Goal: Find specific page/section: Find specific page/section

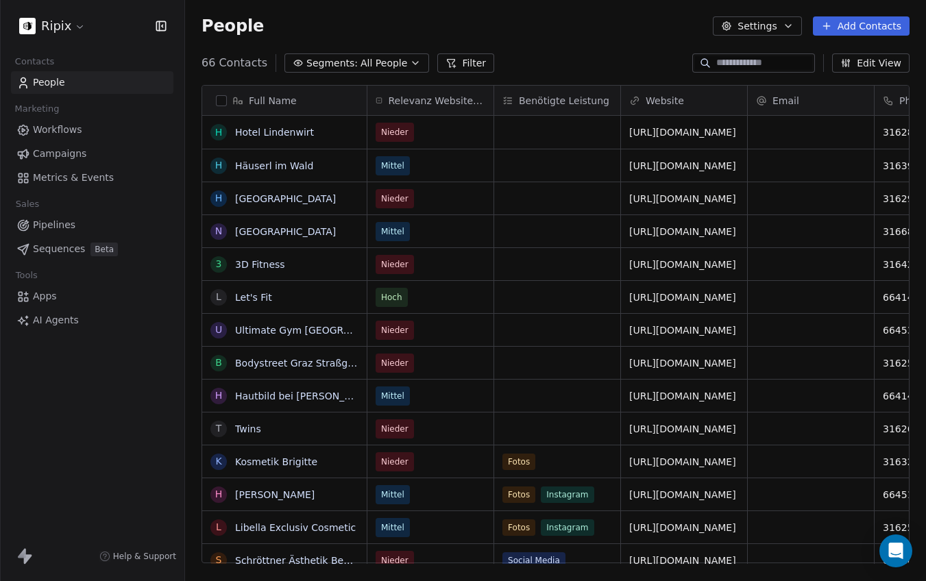
scroll to position [511, 741]
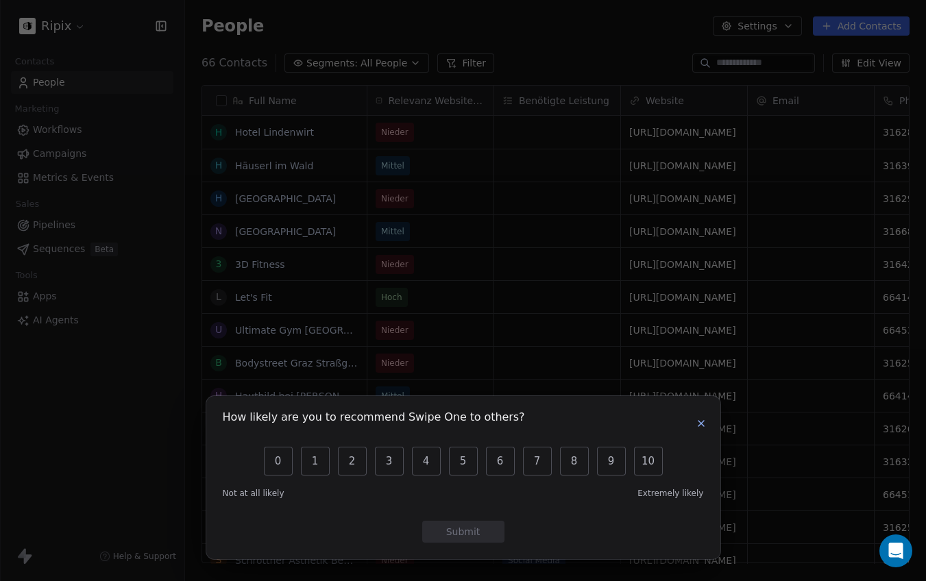
click at [701, 422] on icon "button" at bounding box center [701, 423] width 11 height 11
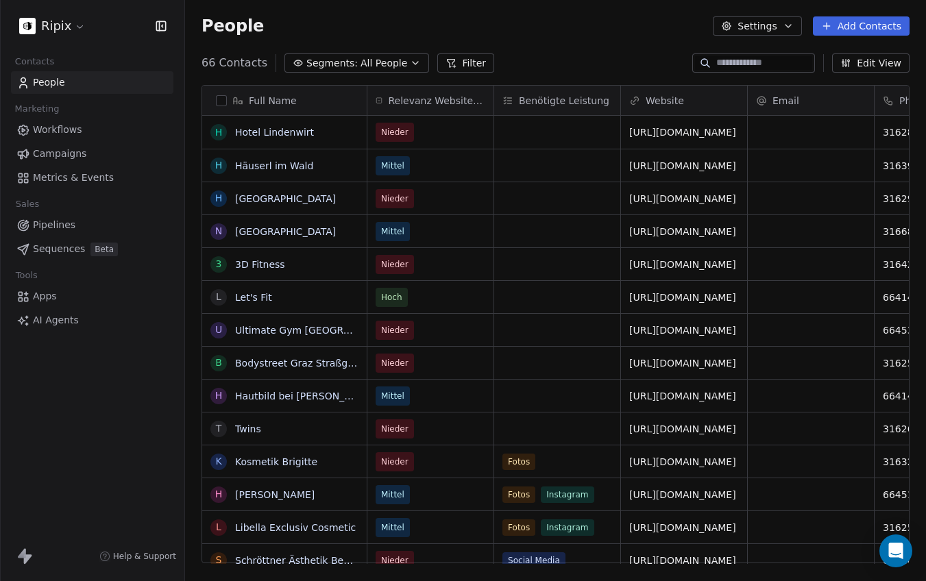
click at [53, 24] on html "Ripix Contacts People Marketing Workflows Campaigns Metrics & Events Sales Pipe…" at bounding box center [463, 290] width 926 height 581
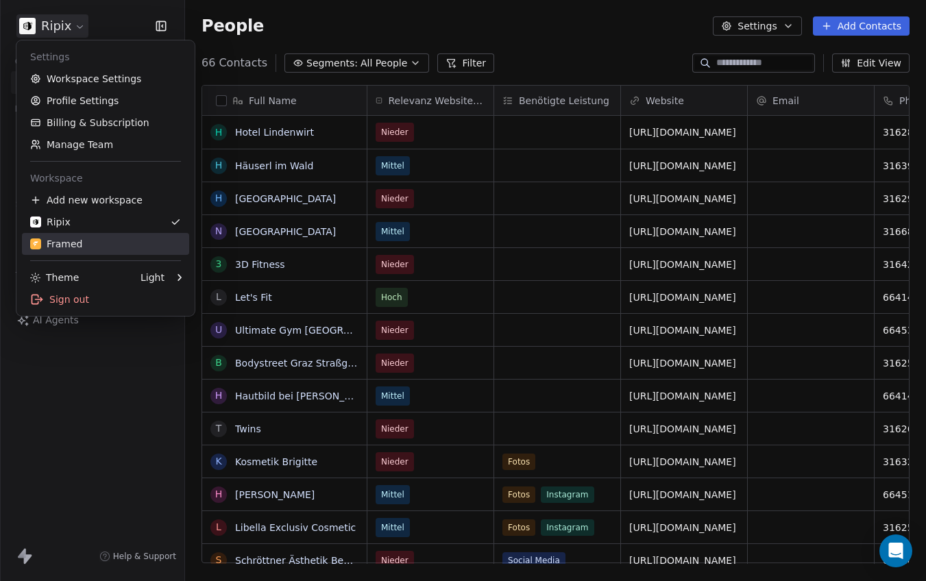
click at [104, 252] on link "Framed" at bounding box center [105, 244] width 167 height 22
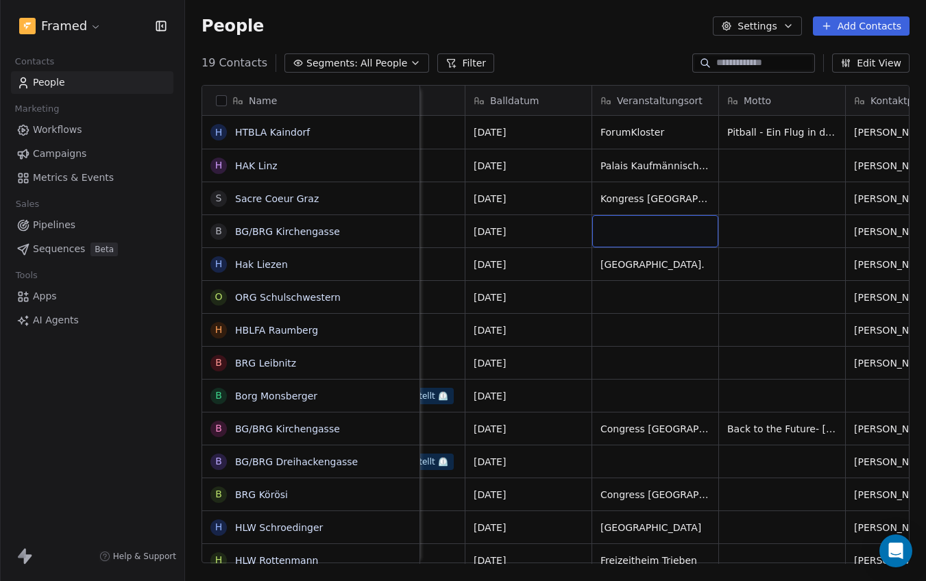
scroll to position [0, 99]
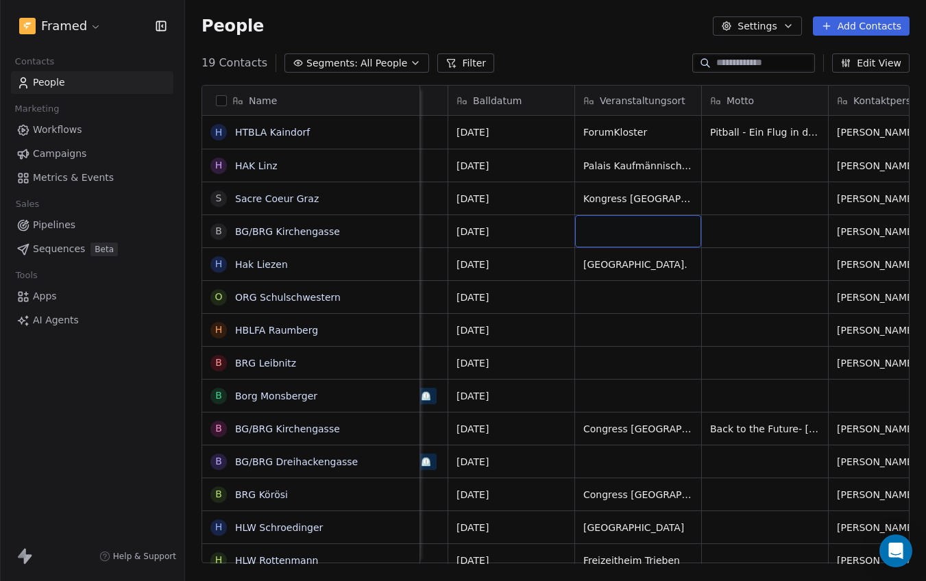
click at [649, 228] on div "grid" at bounding box center [638, 231] width 126 height 32
drag, startPoint x: 610, startPoint y: 227, endPoint x: 552, endPoint y: 228, distance: 58.3
click at [552, 228] on html "Framed Contacts People Marketing Workflows Campaigns Metrics & Events Sales Pip…" at bounding box center [463, 290] width 926 height 581
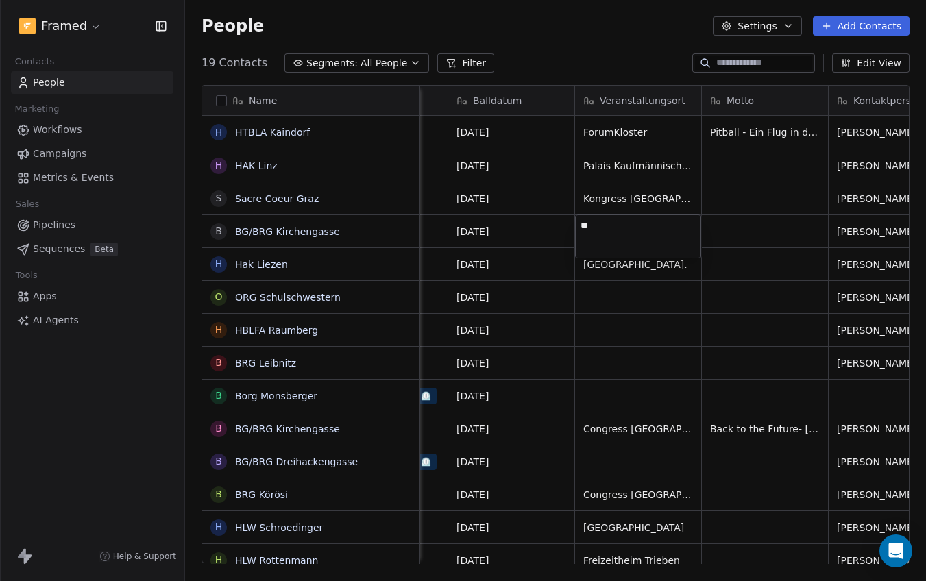
type textarea "*"
click at [595, 221] on textarea "**********" at bounding box center [638, 236] width 125 height 43
type textarea "**********"
click at [734, 262] on html "Framed Contacts People Marketing Workflows Campaigns Metrics & Events Sales Pip…" at bounding box center [463, 290] width 926 height 581
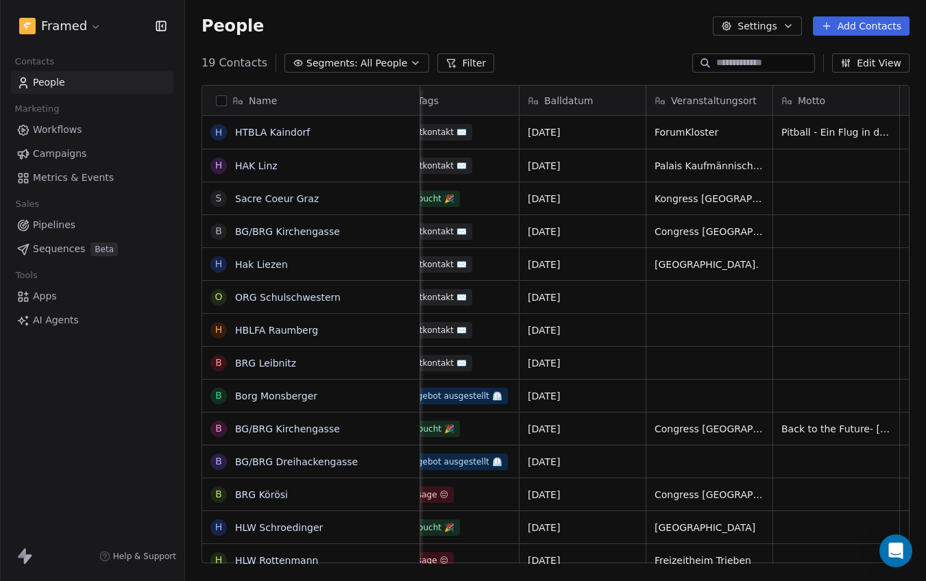
scroll to position [0, 0]
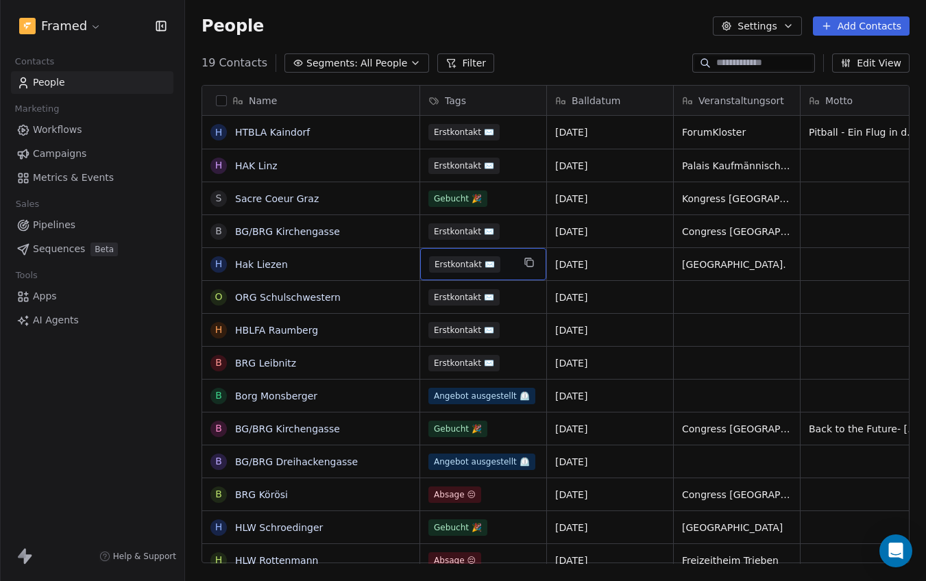
click at [490, 264] on span "Erstkontakt ✉️" at bounding box center [464, 264] width 71 height 16
click at [498, 264] on div "Erstkontakt ✉️" at bounding box center [471, 264] width 84 height 16
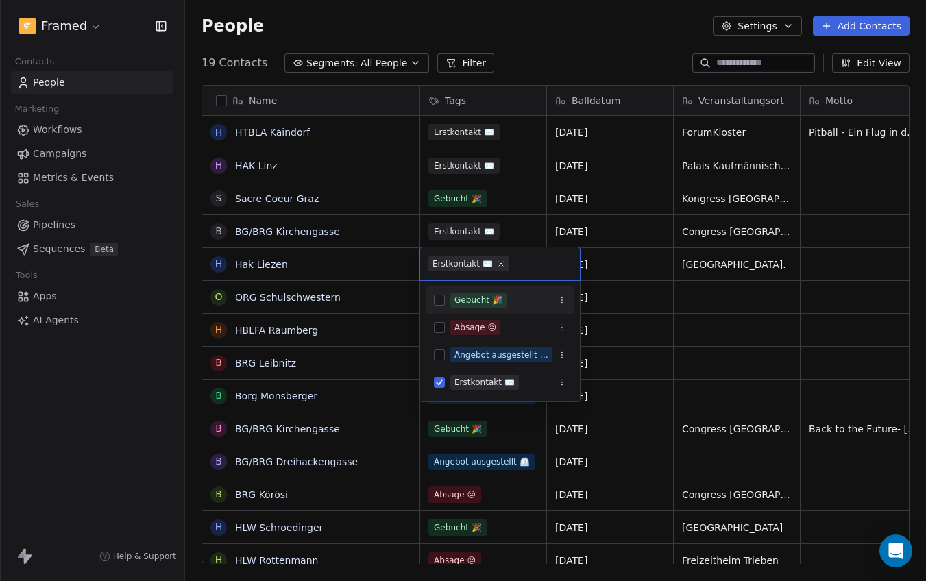
click at [675, 293] on html "Framed Contacts People Marketing Workflows Campaigns Metrics & Events Sales Pip…" at bounding box center [463, 290] width 926 height 581
